Goal: Navigation & Orientation: Find specific page/section

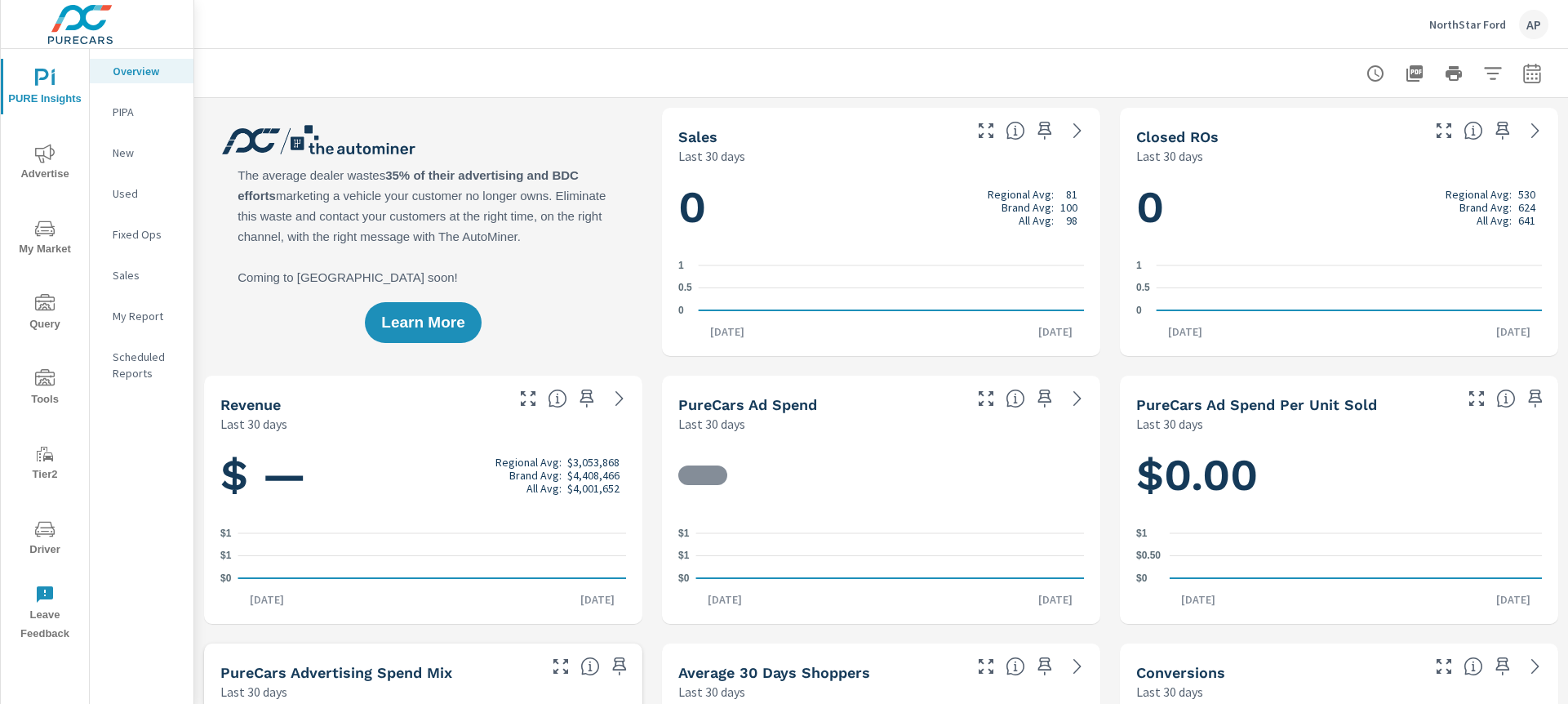
click at [1470, 21] on p "NorthStar Ford" at bounding box center [1468, 24] width 77 height 14
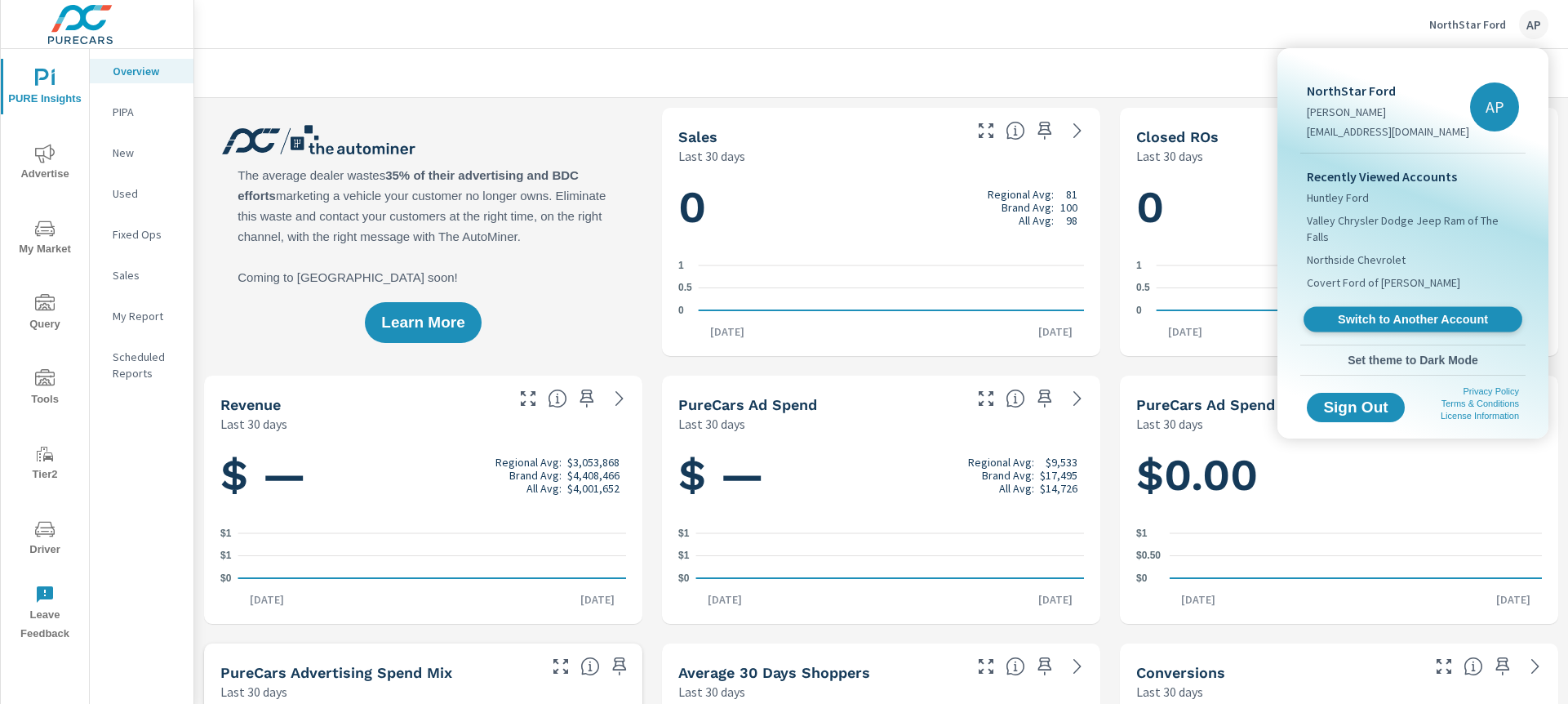
click at [1427, 311] on span "Switch to Another Account" at bounding box center [1412, 319] width 200 height 15
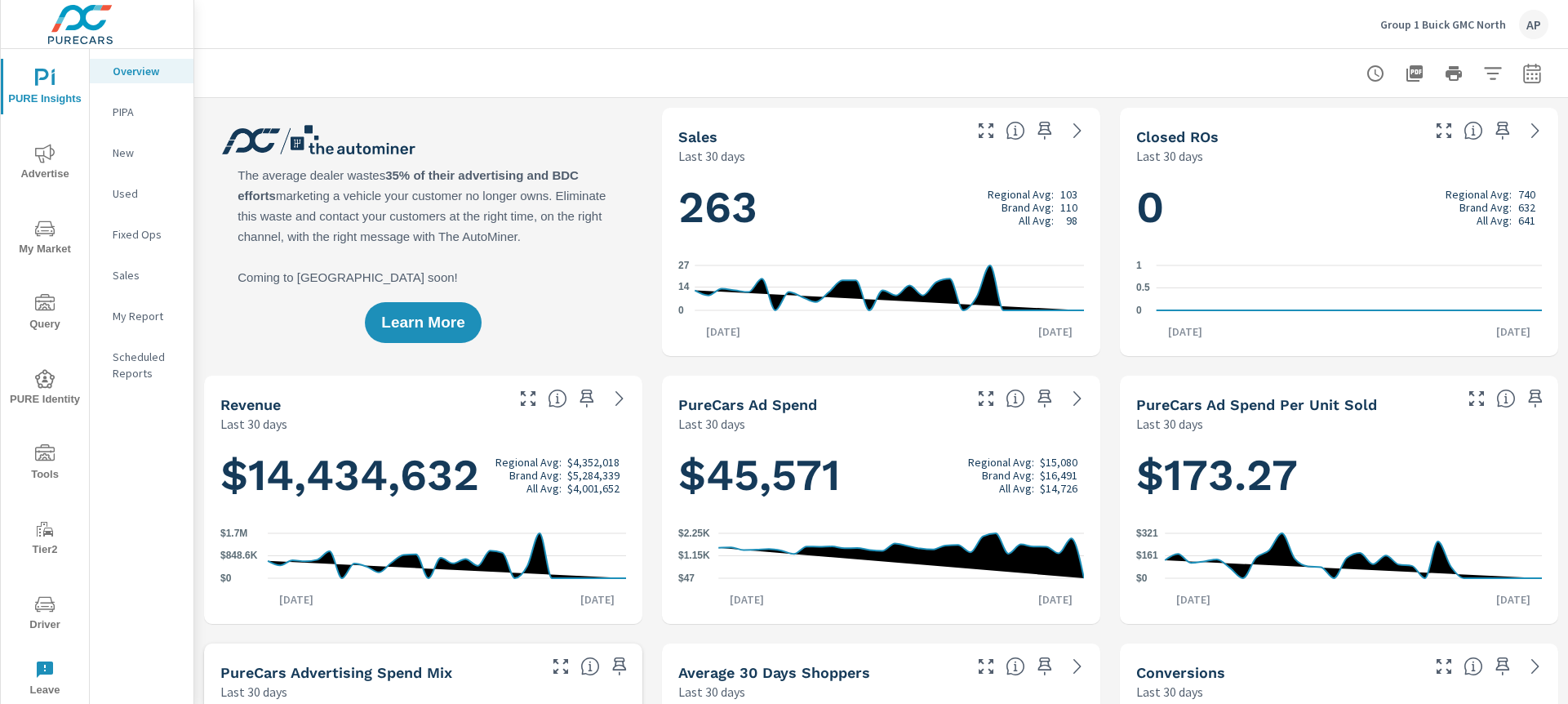
click at [45, 604] on icon "nav menu" at bounding box center [44, 604] width 19 height 19
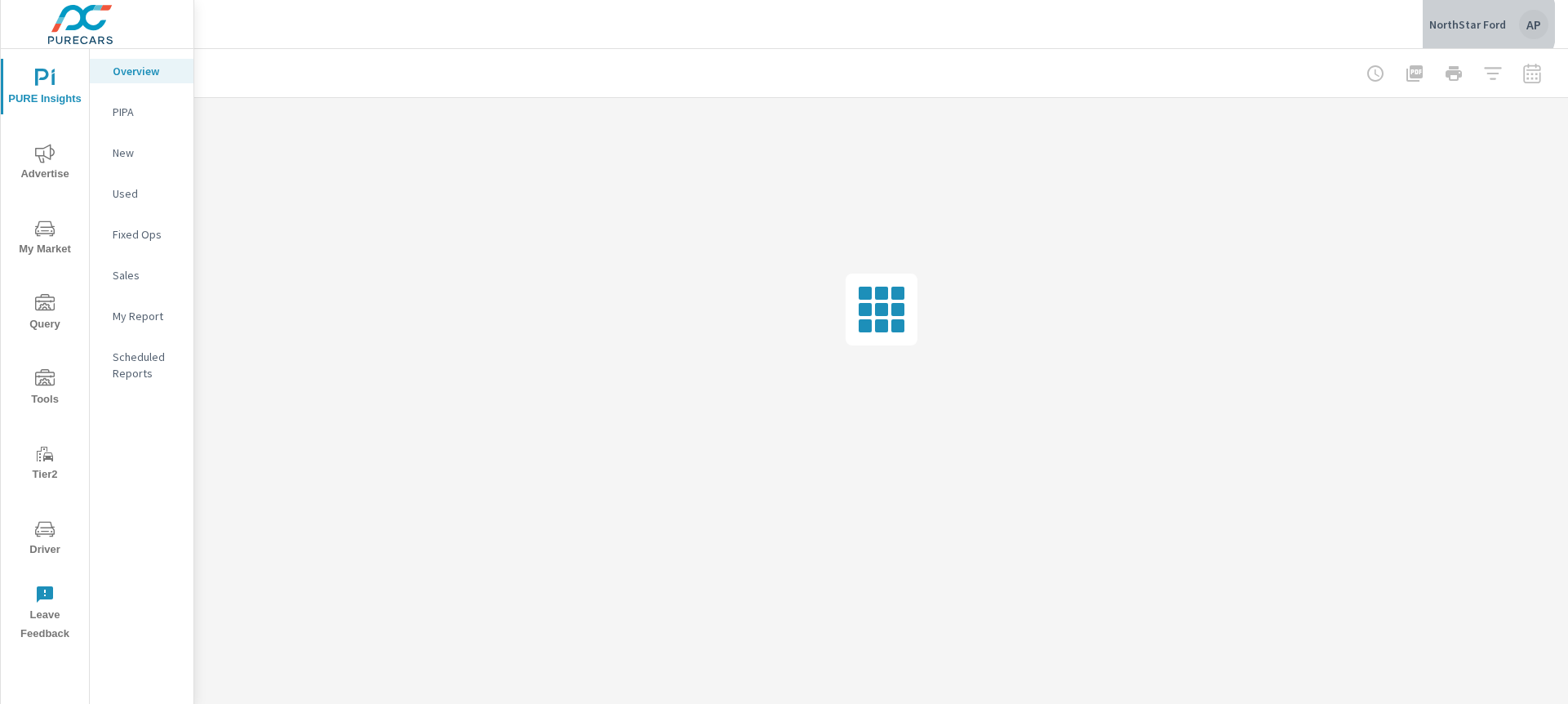
click at [1483, 23] on p "NorthStar Ford" at bounding box center [1468, 24] width 77 height 14
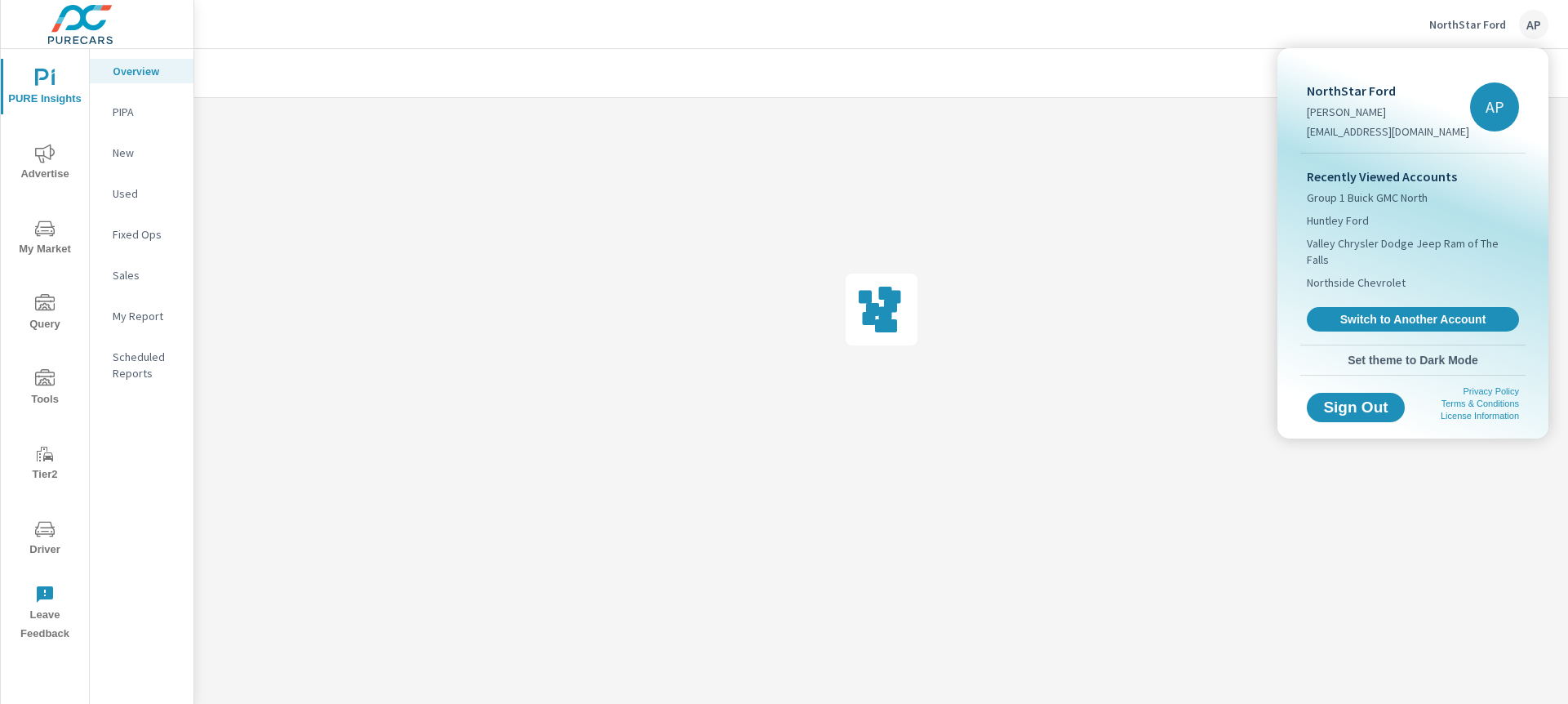
click at [1394, 289] on div "Recently Viewed Accounts Group 1 Buick GMC North Huntley Ford Valley Chrysler D…" at bounding box center [1414, 249] width 226 height 191
click at [1388, 311] on span "Switch to Another Account" at bounding box center [1412, 319] width 200 height 15
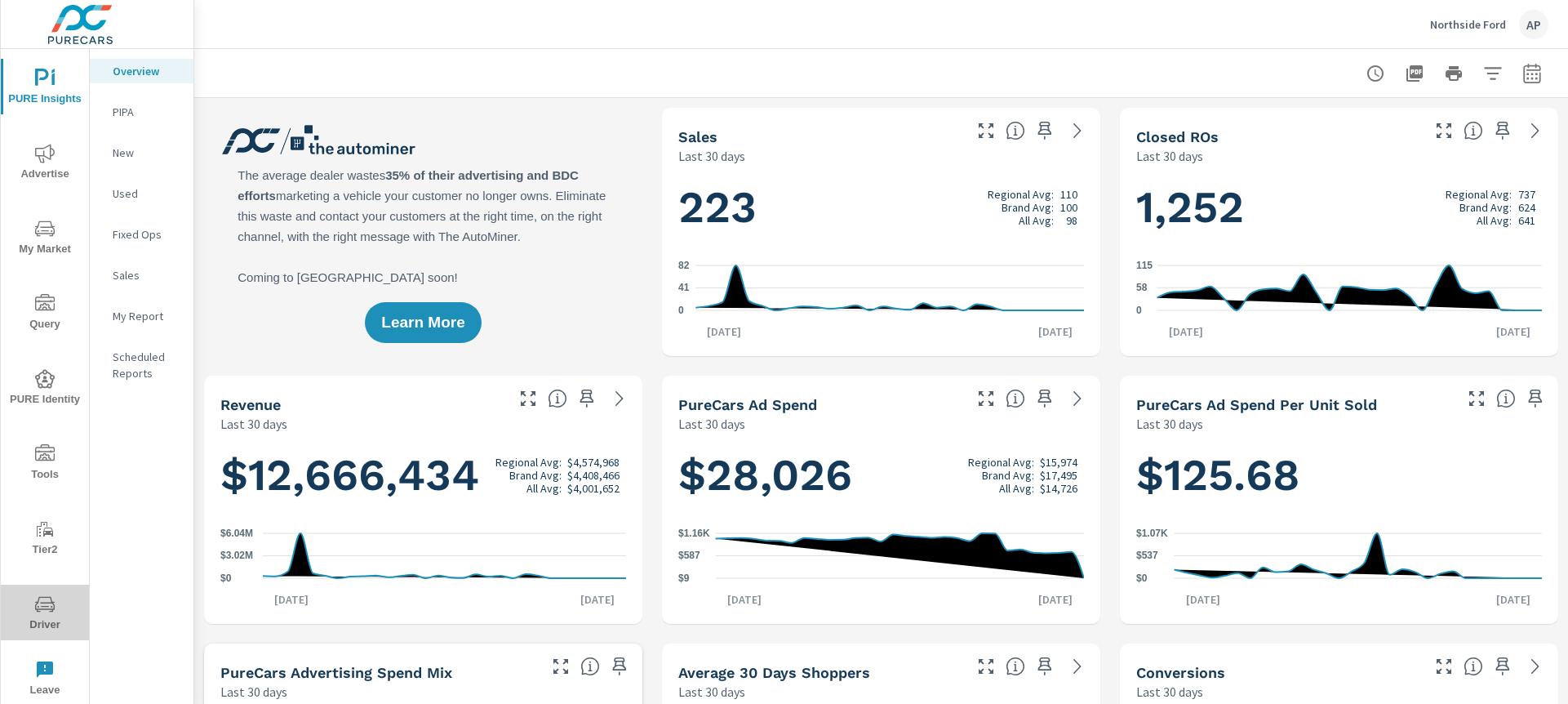
click at [50, 607] on icon "nav menu" at bounding box center [44, 604] width 19 height 19
